Goal: Task Accomplishment & Management: Use online tool/utility

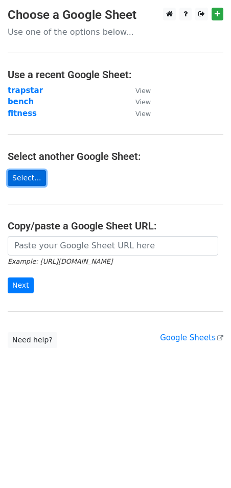
click at [34, 179] on link "Select..." at bounding box center [27, 178] width 38 height 16
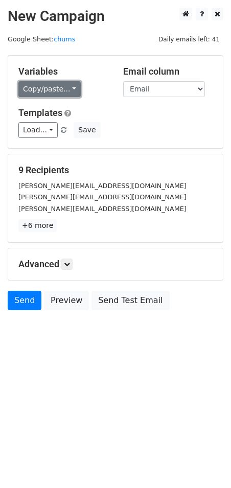
click at [66, 82] on link "Copy/paste..." at bounding box center [49, 89] width 62 height 16
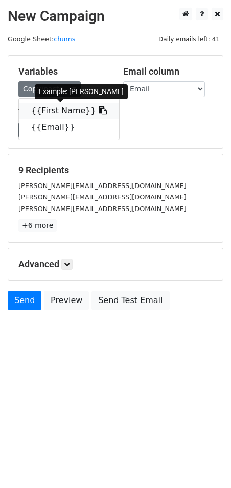
click at [45, 104] on link "{{First Name}}" at bounding box center [69, 111] width 100 height 16
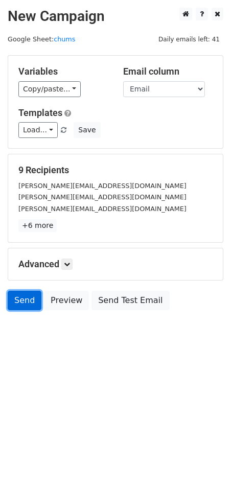
click at [28, 303] on link "Send" at bounding box center [25, 299] width 34 height 19
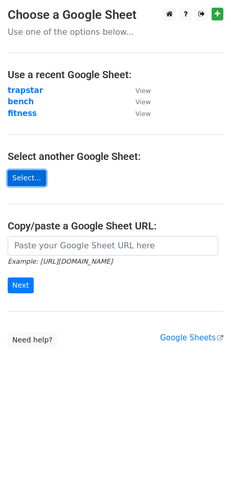
click at [24, 176] on link "Select..." at bounding box center [27, 178] width 38 height 16
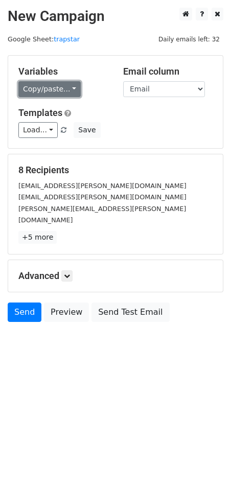
click at [68, 86] on link "Copy/paste..." at bounding box center [49, 89] width 62 height 16
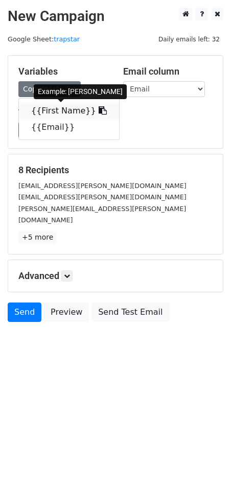
click at [69, 109] on link "{{First Name}}" at bounding box center [69, 111] width 100 height 16
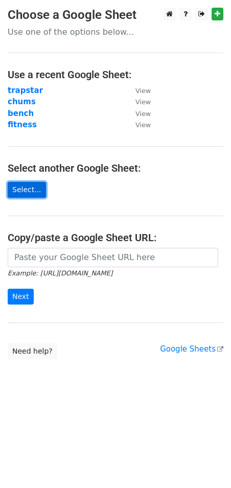
click at [23, 190] on link "Select..." at bounding box center [27, 190] width 38 height 16
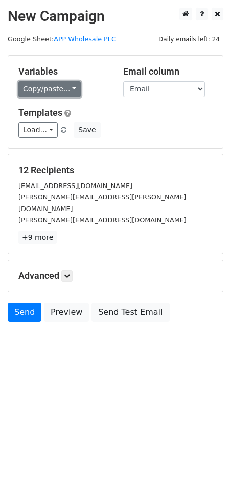
click at [63, 87] on link "Copy/paste..." at bounding box center [49, 89] width 62 height 16
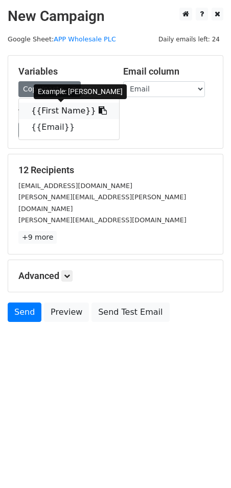
click at [68, 105] on link "{{First Name}}" at bounding box center [69, 111] width 100 height 16
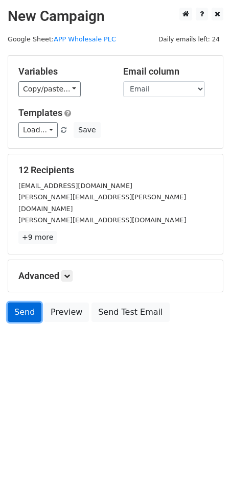
click at [18, 302] on link "Send" at bounding box center [25, 311] width 34 height 19
